Goal: Task Accomplishment & Management: Complete application form

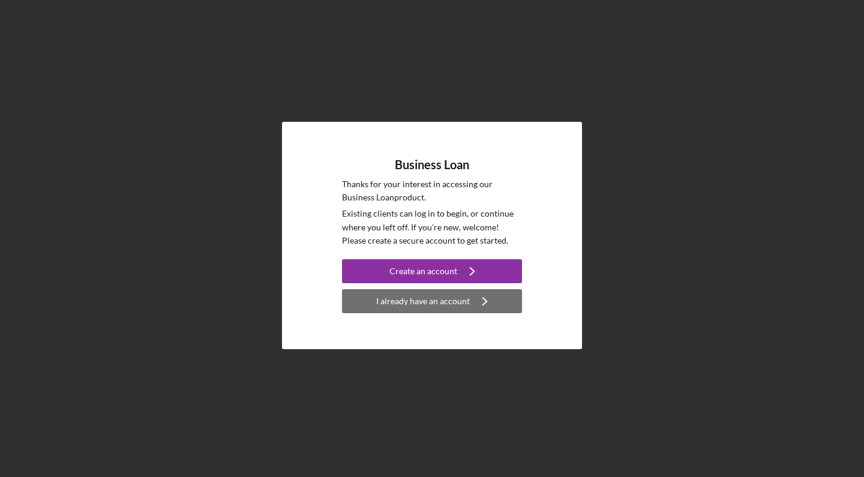
click at [396, 304] on div "I already have an account" at bounding box center [423, 301] width 94 height 24
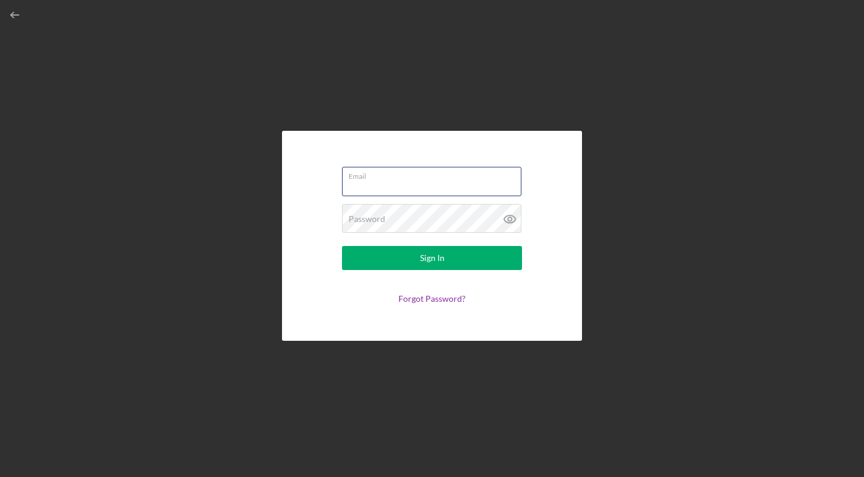
type input "[EMAIL_ADDRESS][DOMAIN_NAME]"
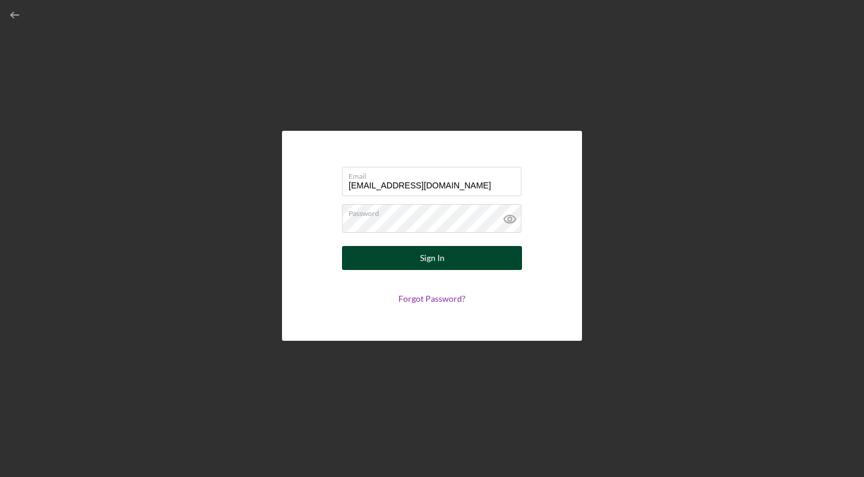
click at [439, 261] on div "Sign In" at bounding box center [432, 258] width 25 height 24
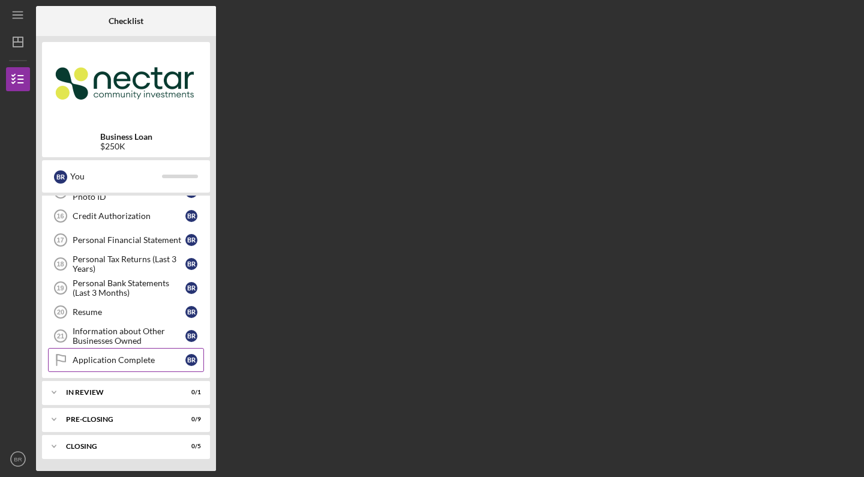
scroll to position [376, 0]
click at [188, 389] on div "In Review" at bounding box center [130, 392] width 129 height 7
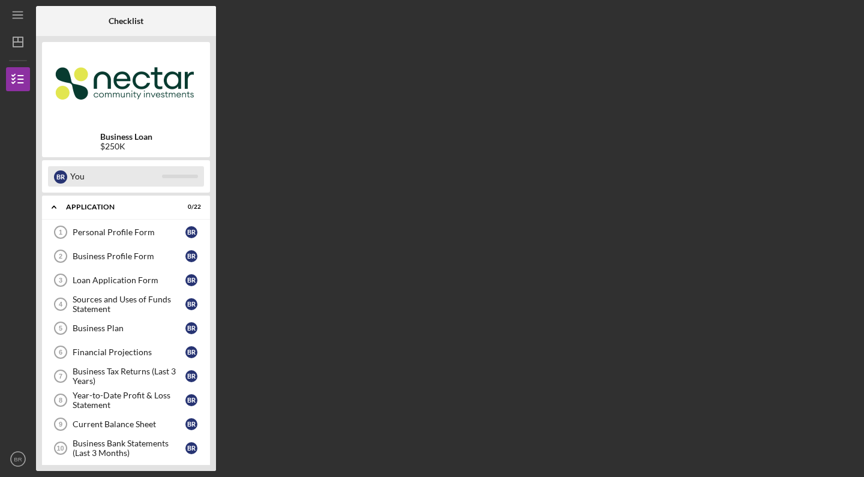
scroll to position [0, 0]
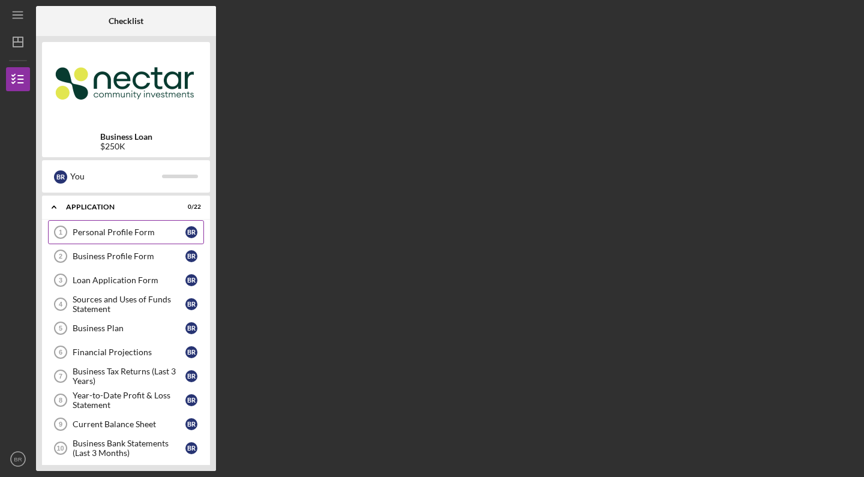
click at [148, 237] on link "Personal Profile Form 1 Personal Profile Form B R" at bounding box center [126, 232] width 156 height 24
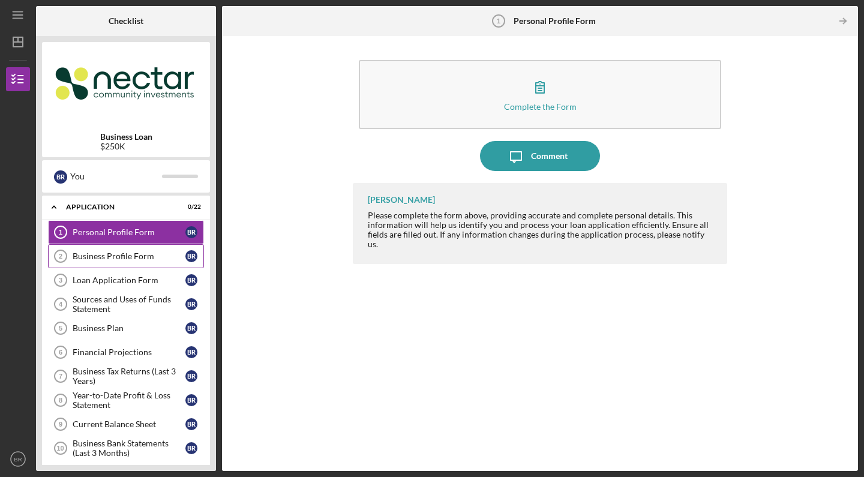
click at [120, 257] on div "Business Profile Form" at bounding box center [129, 256] width 113 height 10
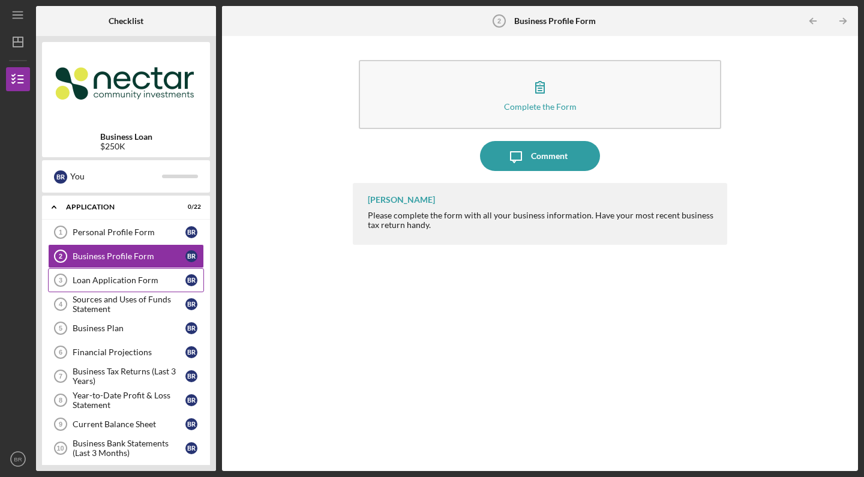
click at [114, 284] on div "Loan Application Form" at bounding box center [129, 280] width 113 height 10
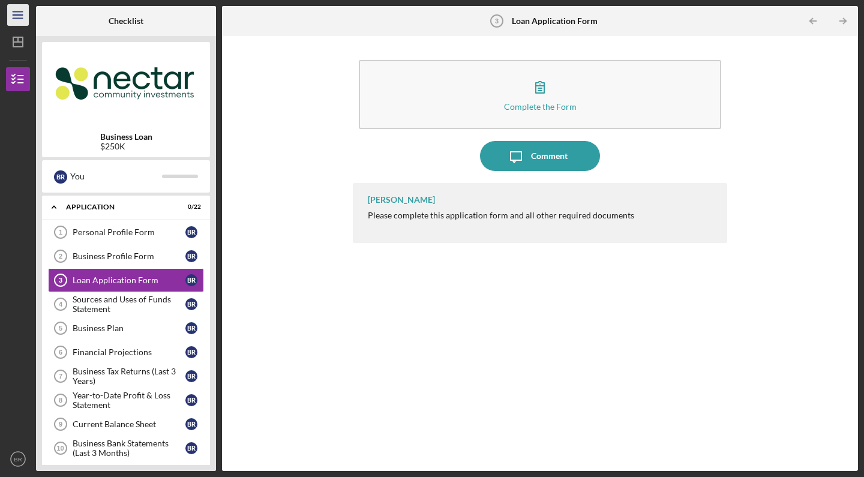
click at [21, 18] on line "button" at bounding box center [18, 18] width 10 height 0
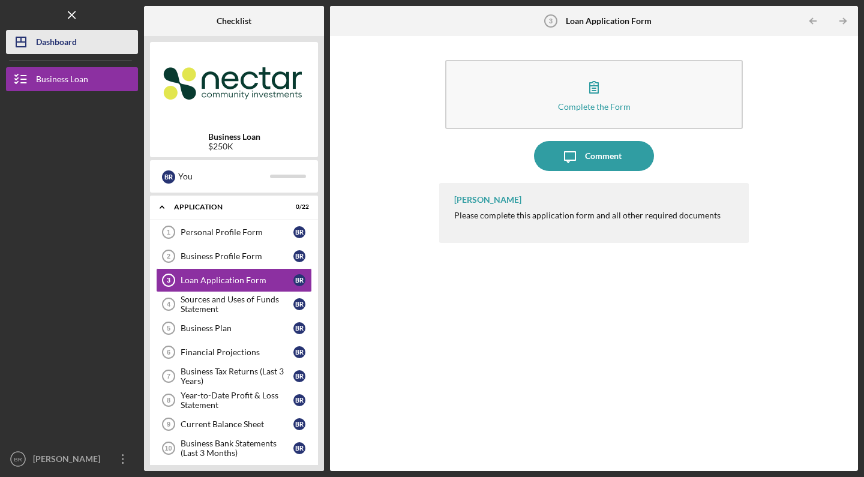
click at [45, 46] on div "Dashboard" at bounding box center [56, 43] width 41 height 27
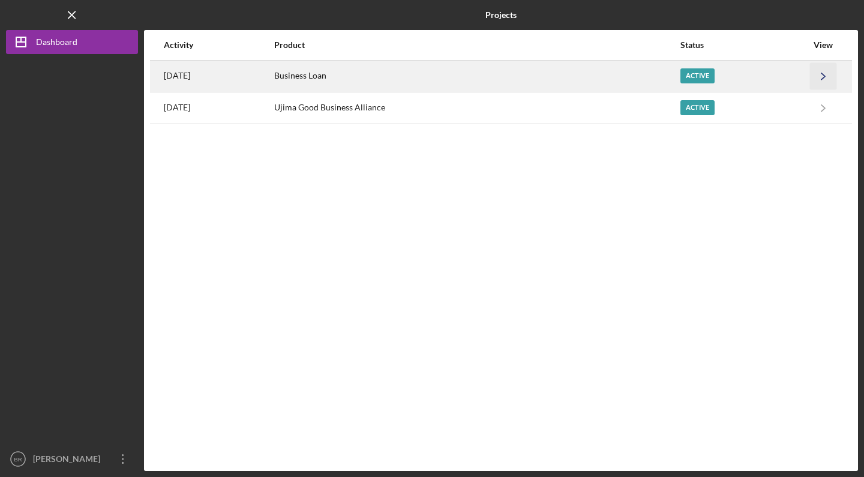
click at [822, 78] on polyline "button" at bounding box center [823, 76] width 4 height 7
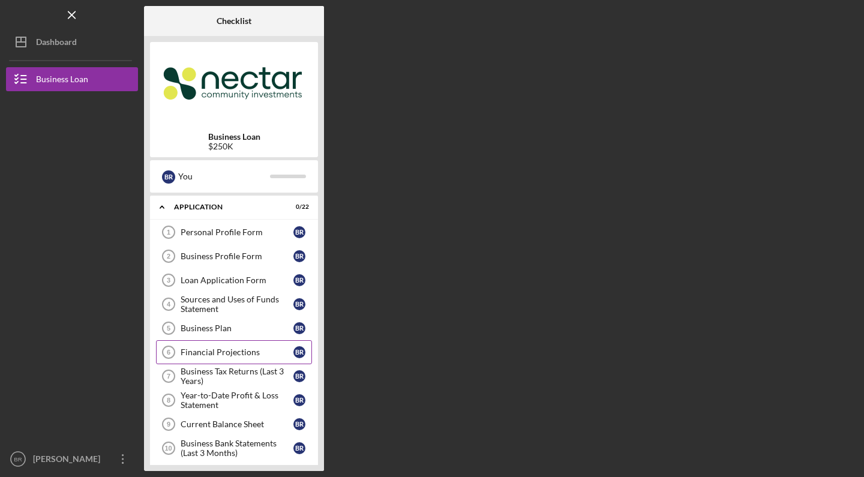
click at [231, 350] on div "Financial Projections" at bounding box center [237, 352] width 113 height 10
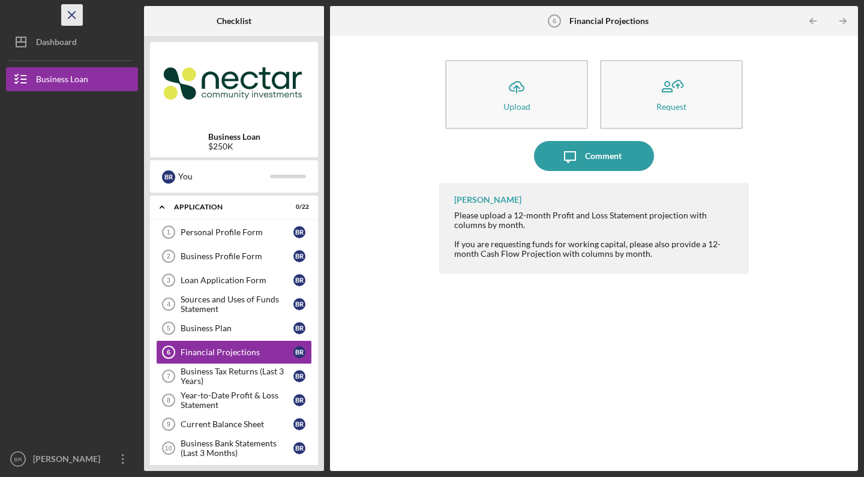
click at [67, 20] on icon "Icon/Menu Close" at bounding box center [72, 15] width 27 height 27
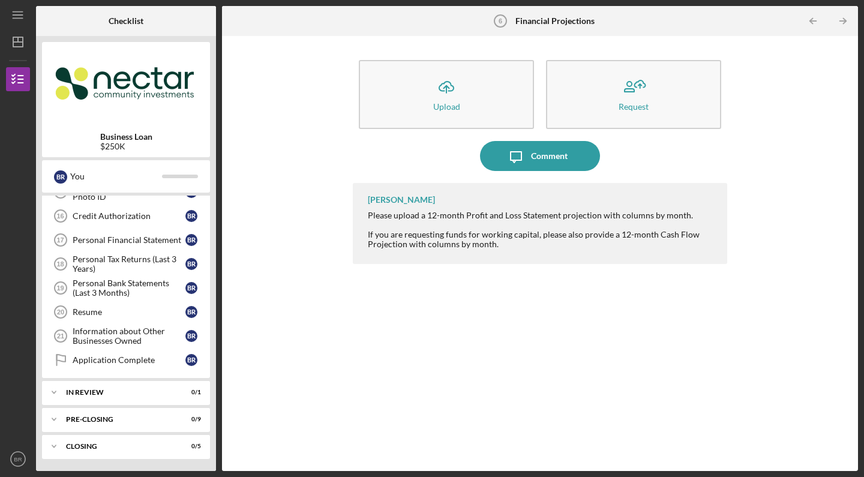
scroll to position [376, 0]
click at [157, 447] on div "Closing" at bounding box center [130, 446] width 129 height 7
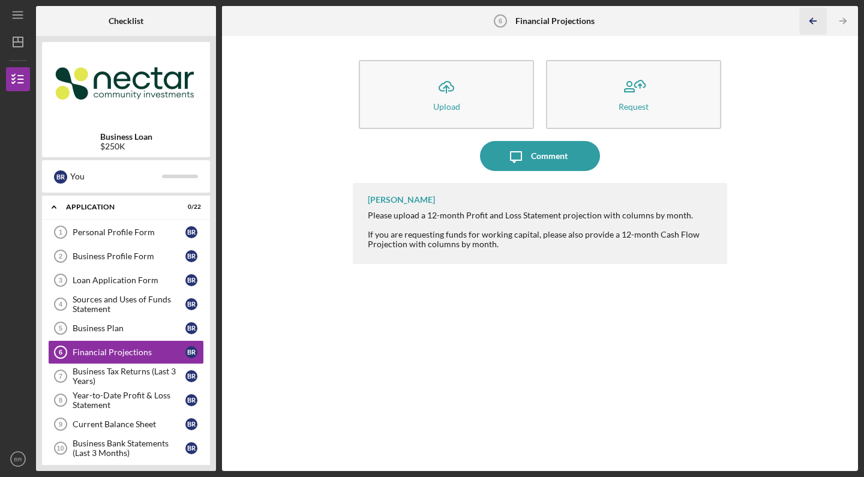
scroll to position [0, 0]
click at [20, 20] on icon "Icon/Menu" at bounding box center [18, 15] width 27 height 27
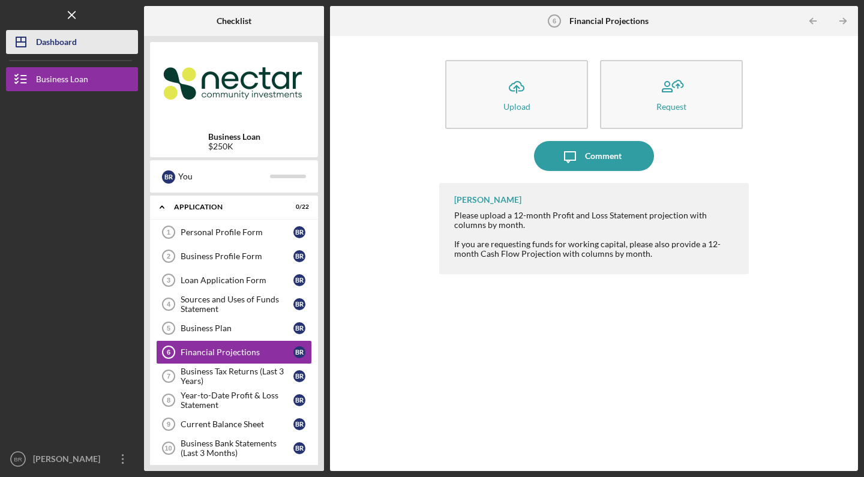
click at [28, 33] on icon "Icon/Dashboard" at bounding box center [21, 42] width 30 height 30
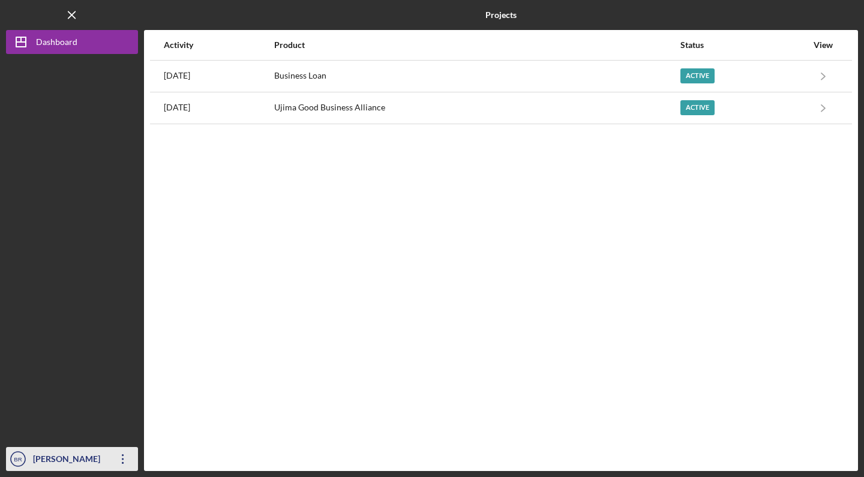
click at [92, 466] on div "[PERSON_NAME]" at bounding box center [69, 460] width 78 height 27
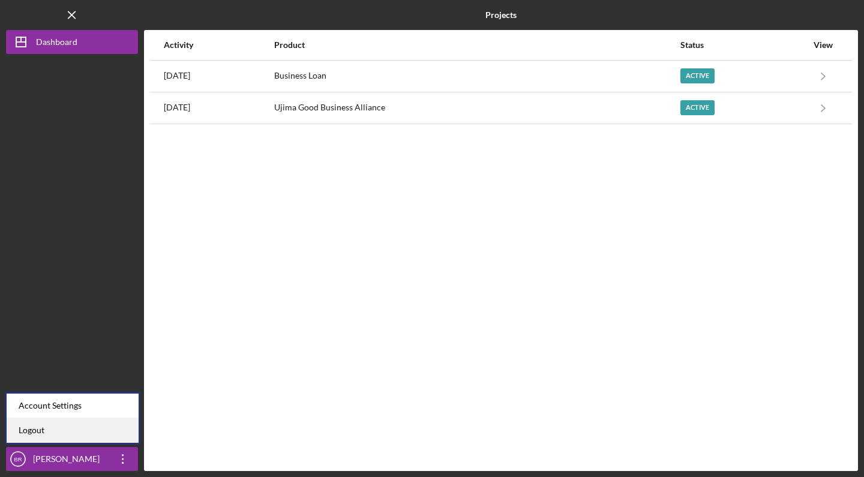
click at [87, 429] on link "Logout" at bounding box center [73, 430] width 132 height 25
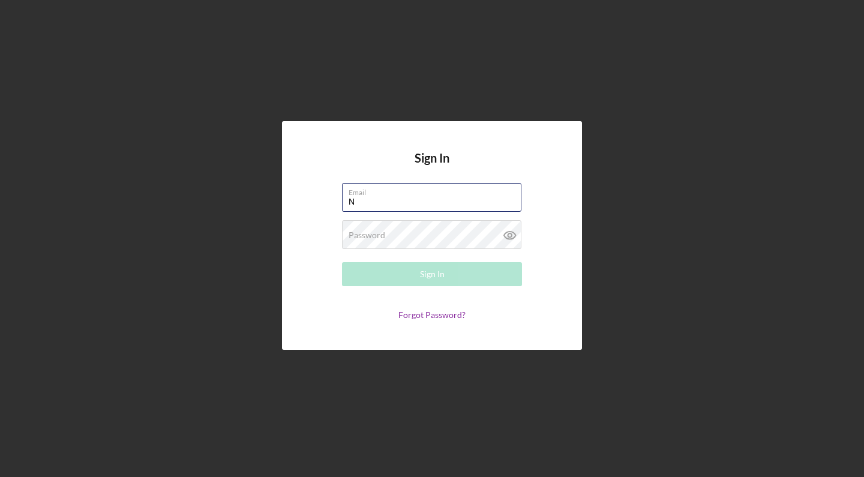
type input "[EMAIL_ADDRESS][DOMAIN_NAME]"
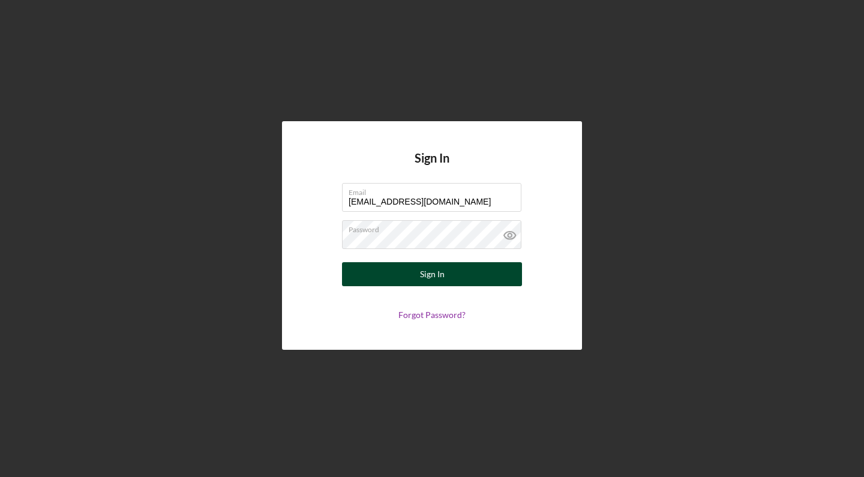
click at [401, 273] on button "Sign In" at bounding box center [432, 274] width 180 height 24
